Goal: Task Accomplishment & Management: Manage account settings

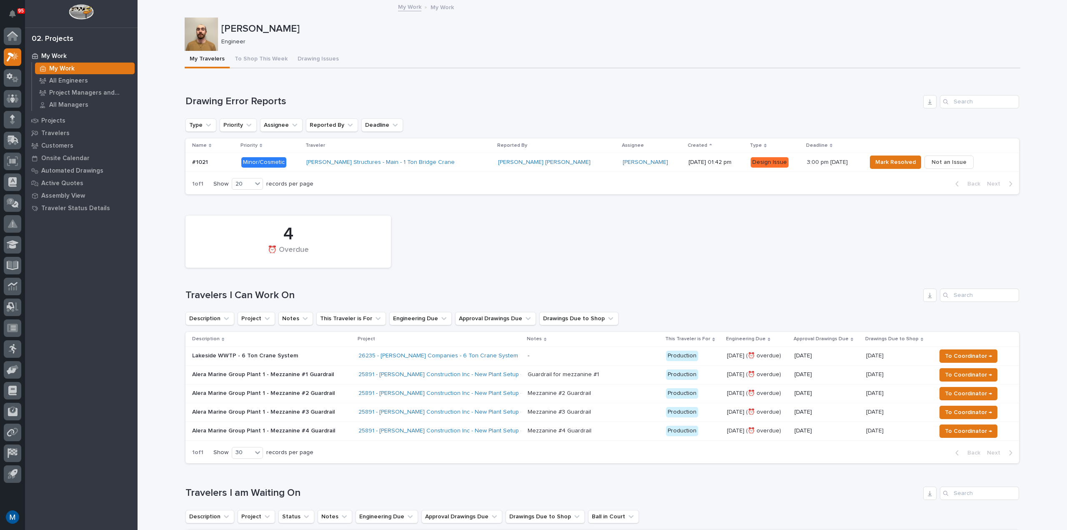
click at [453, 210] on div "Loading... Saving… 4 ⏰ Overdue Travelers I Can Work On Description Project Note…" at bounding box center [603, 335] width 834 height 269
click at [438, 170] on td "Stoltzfus Structures - Main - 1 Ton Bridge Crane" at bounding box center [399, 162] width 192 height 19
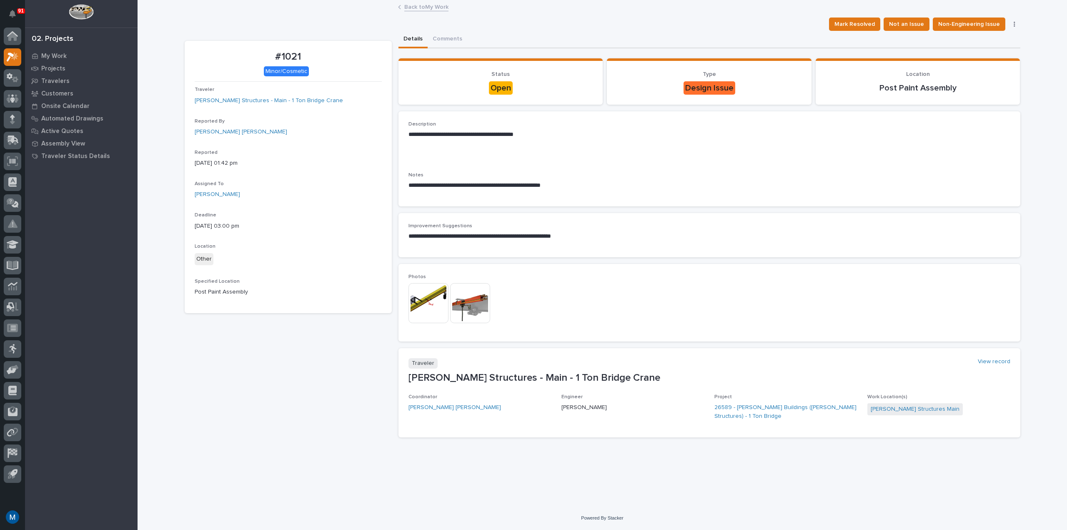
click at [429, 284] on img at bounding box center [429, 303] width 40 height 40
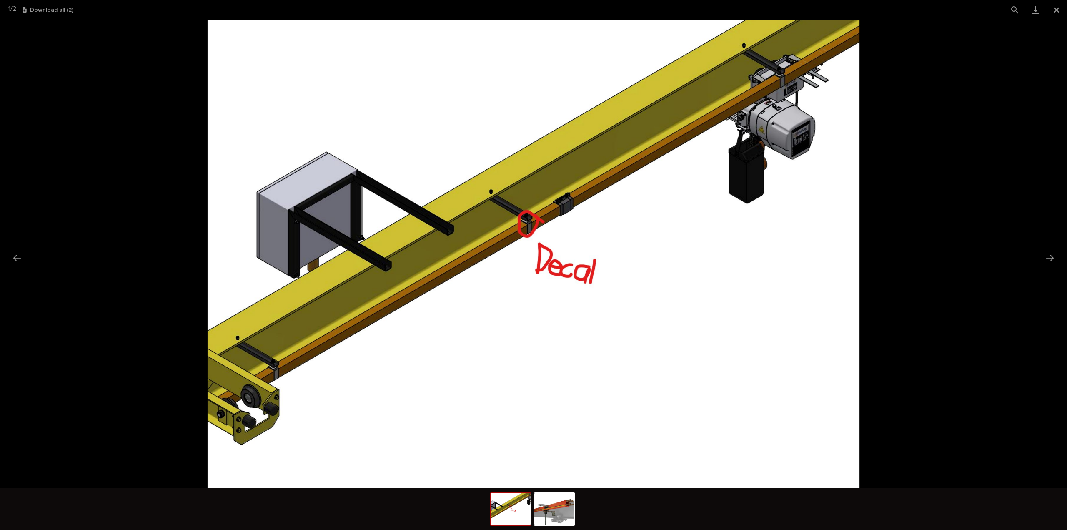
click at [909, 208] on picture at bounding box center [533, 254] width 1067 height 469
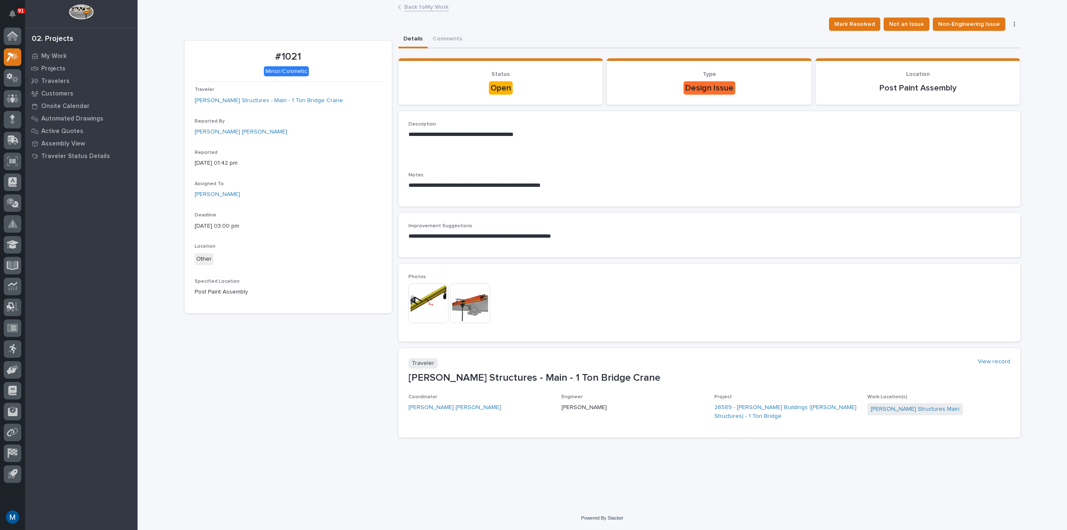
click at [469, 310] on img at bounding box center [470, 303] width 40 height 40
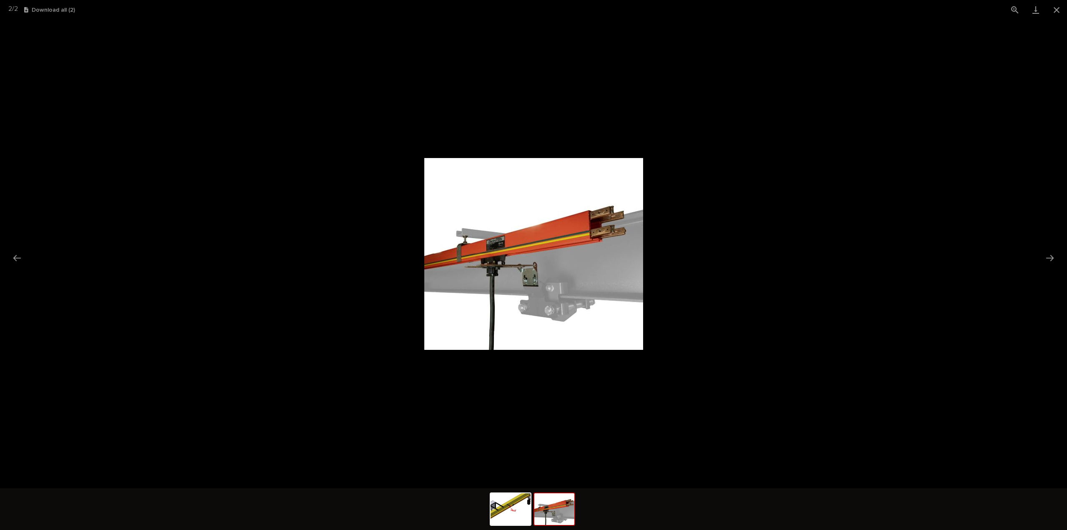
click at [701, 266] on picture at bounding box center [533, 254] width 1067 height 469
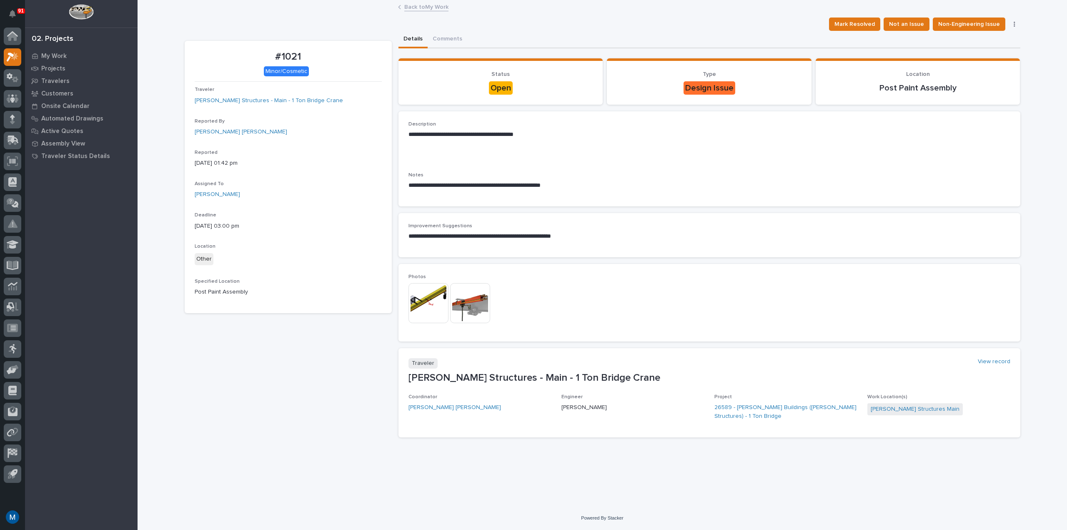
drag, startPoint x: 576, startPoint y: 238, endPoint x: 580, endPoint y: 255, distance: 17.2
click at [580, 255] on div "**********" at bounding box center [710, 235] width 622 height 44
click at [444, 297] on img at bounding box center [429, 303] width 40 height 40
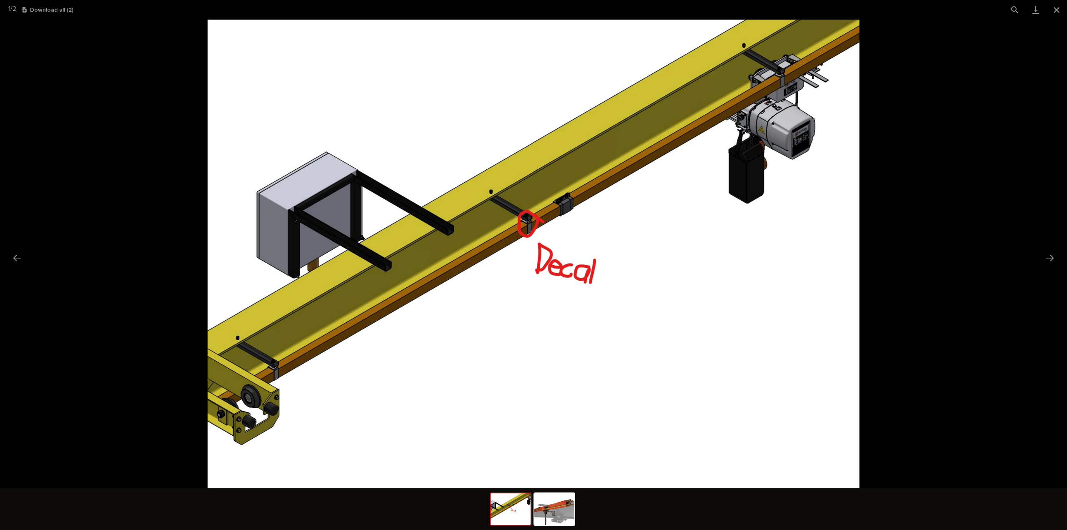
click at [944, 270] on picture at bounding box center [533, 254] width 1067 height 469
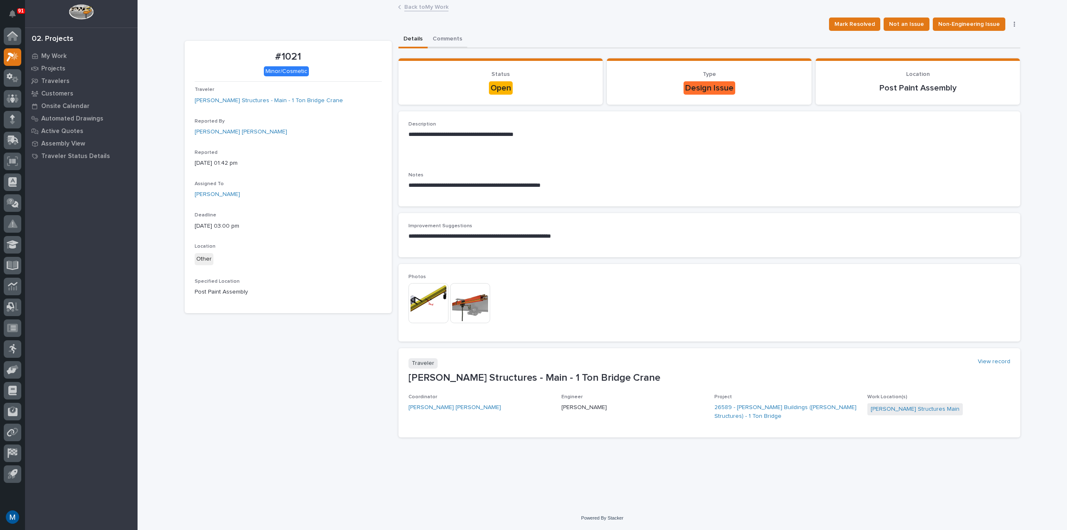
click at [460, 39] on button "Comments" at bounding box center [448, 40] width 40 height 18
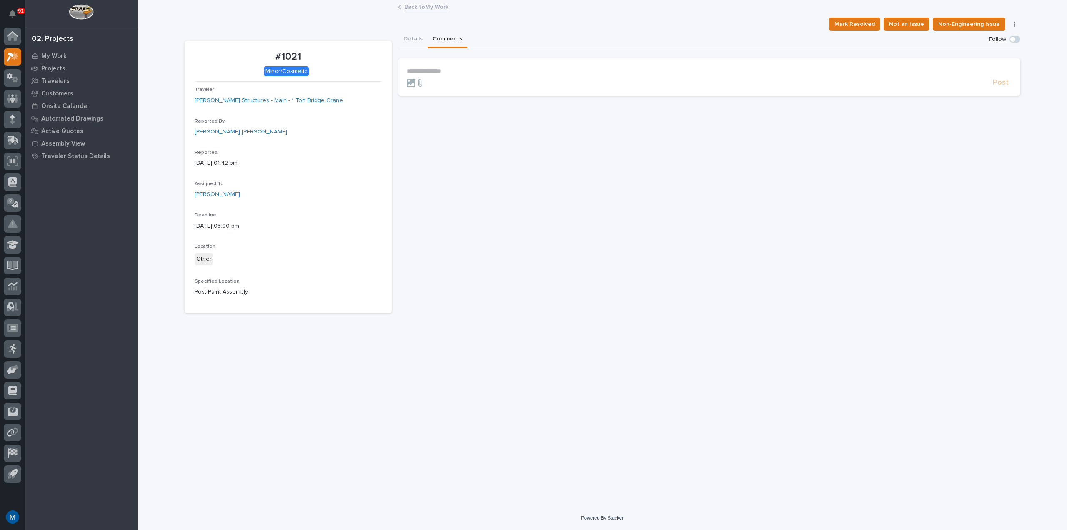
click at [446, 68] on p "**********" at bounding box center [709, 71] width 605 height 7
click at [438, 82] on span "Kyle Dean Miller" at bounding box center [456, 83] width 95 height 6
click at [461, 75] on p "**********" at bounding box center [709, 72] width 605 height 8
click at [402, 32] on button "Details" at bounding box center [413, 40] width 29 height 18
click at [440, 41] on button "Comments" at bounding box center [448, 40] width 40 height 18
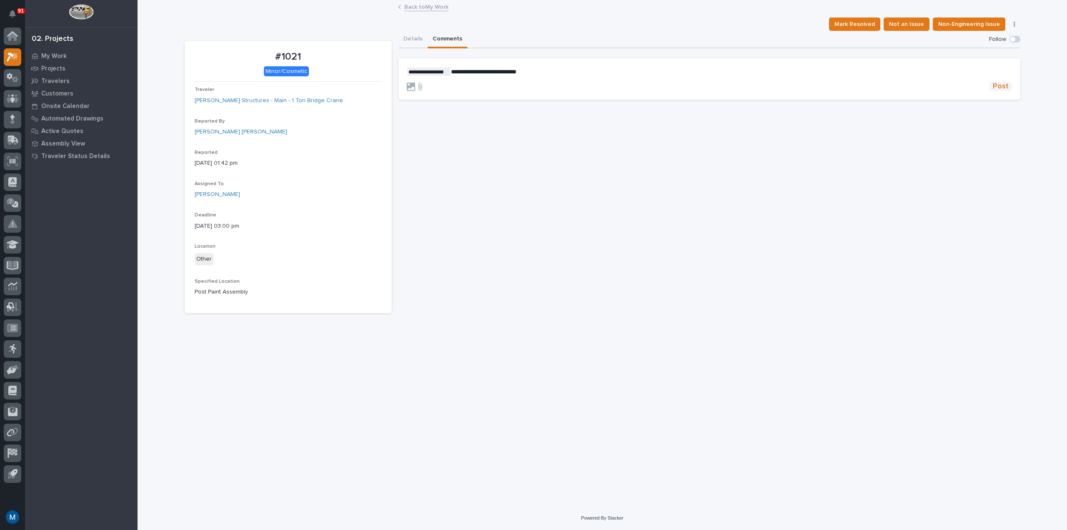
click at [1009, 87] on span "Post" at bounding box center [1001, 87] width 16 height 10
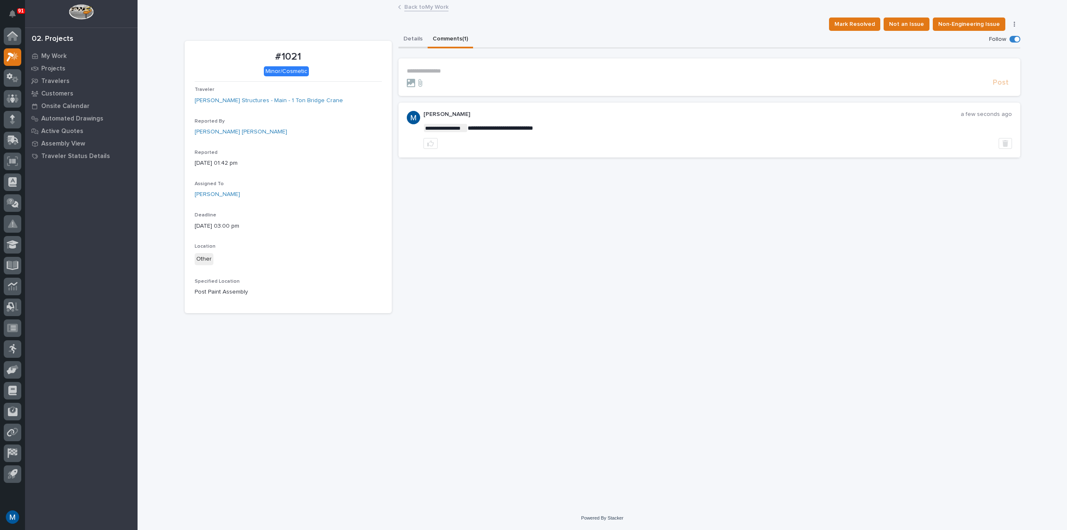
click at [411, 40] on button "Details" at bounding box center [413, 40] width 29 height 18
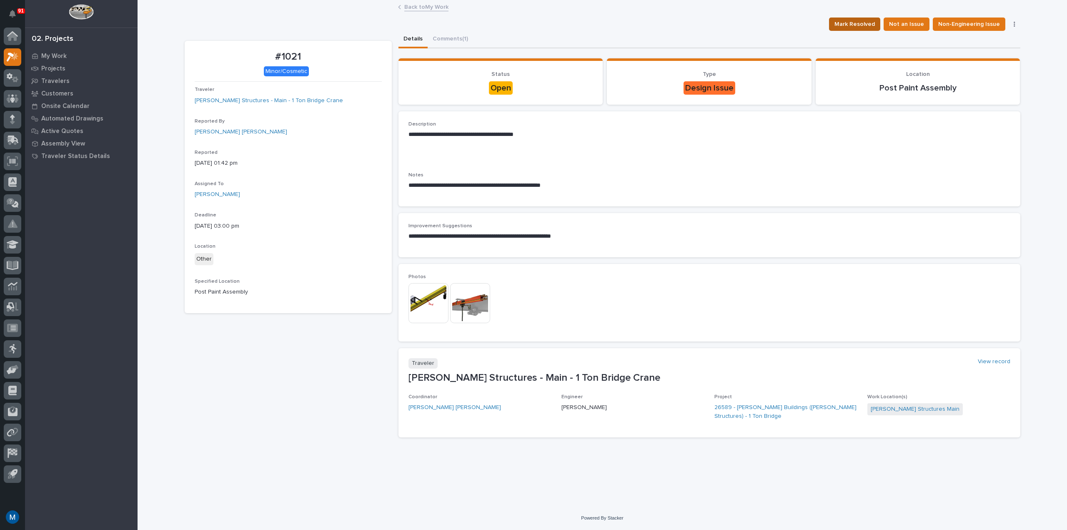
click at [867, 23] on span "Mark Resolved" at bounding box center [855, 24] width 40 height 10
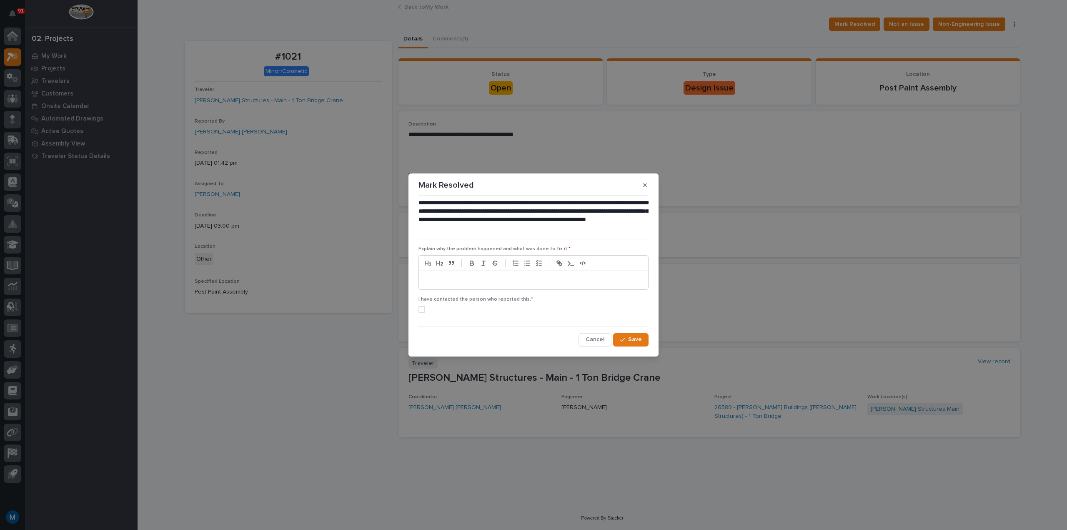
click at [478, 281] on p at bounding box center [533, 280] width 217 height 8
click at [470, 286] on div "**********" at bounding box center [533, 280] width 229 height 18
click at [427, 305] on div "I have contacted the person who reported this. *" at bounding box center [534, 307] width 230 height 23
click at [425, 308] on label at bounding box center [534, 309] width 230 height 7
click at [635, 342] on span "Save" at bounding box center [635, 340] width 14 height 8
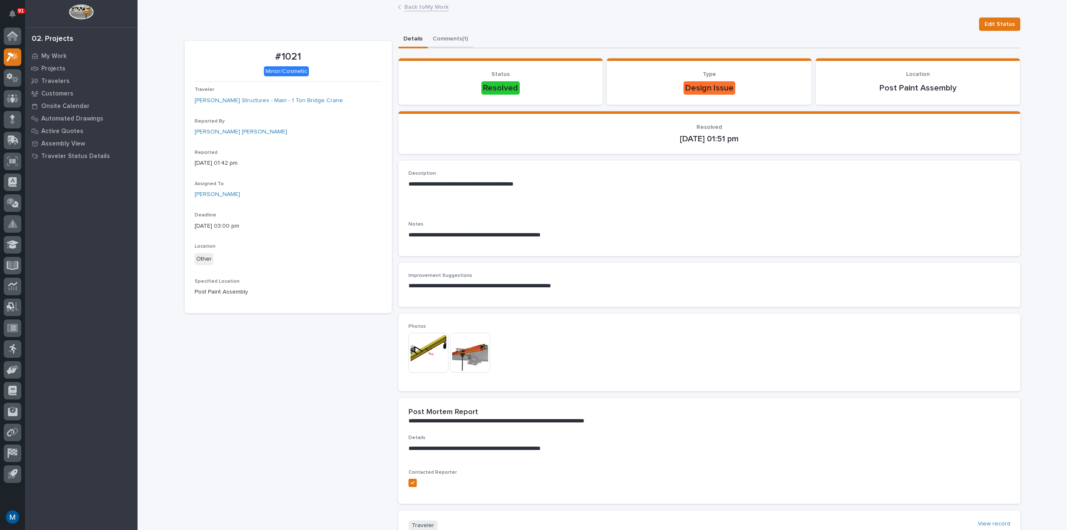
click at [442, 42] on button "Comments (1)" at bounding box center [450, 40] width 45 height 18
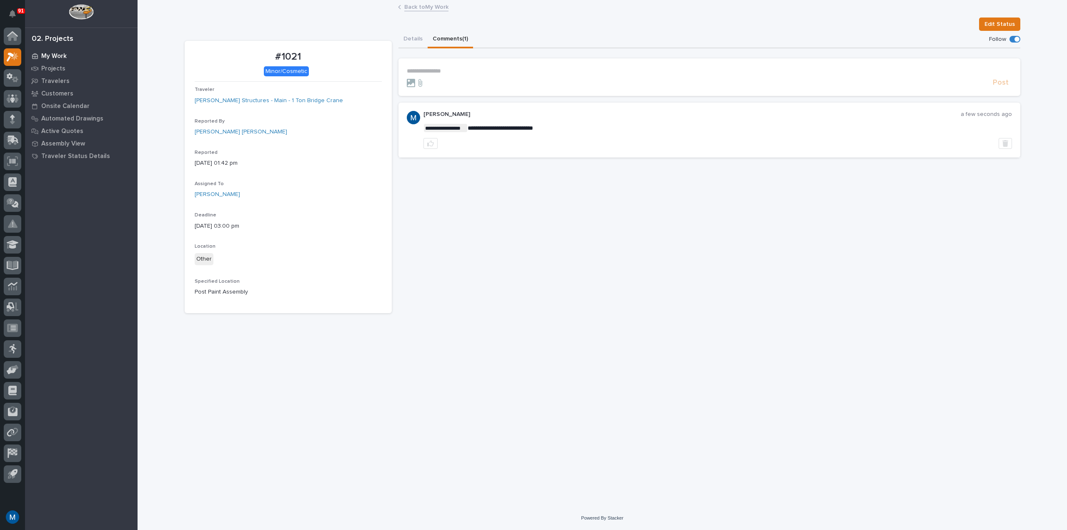
click at [62, 54] on p "My Work" at bounding box center [53, 57] width 25 height 8
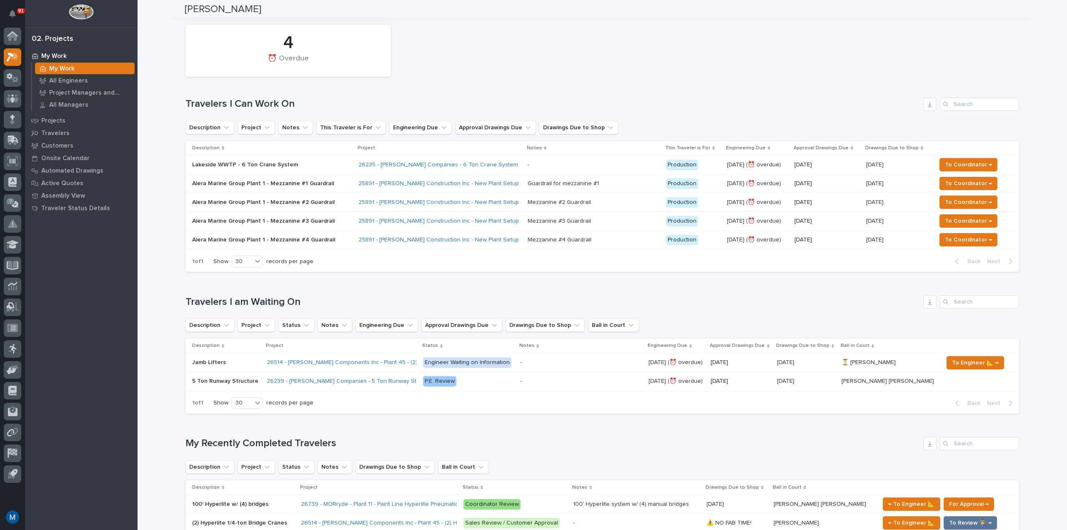
scroll to position [42, 0]
